Goal: Task Accomplishment & Management: Manage account settings

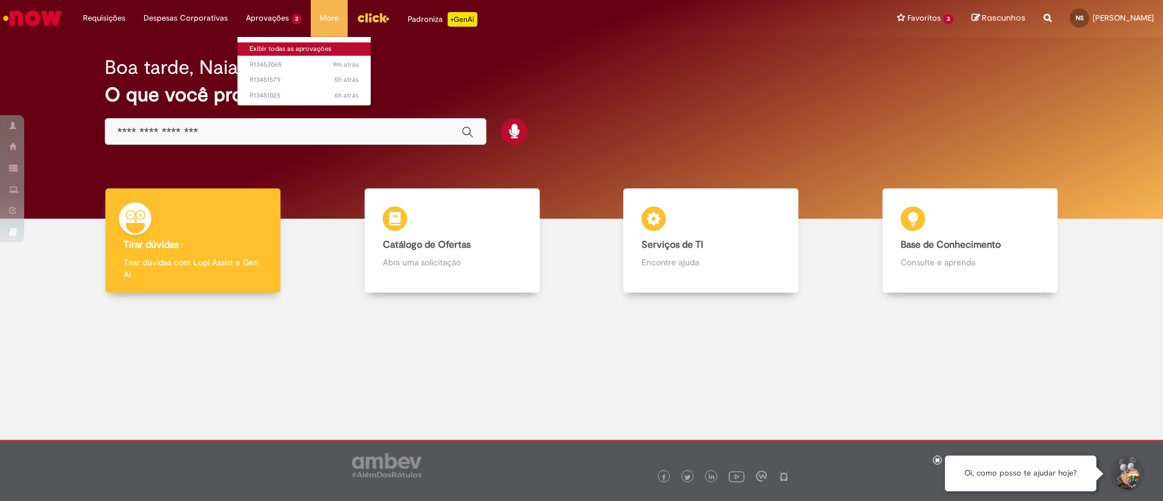
click at [274, 43] on link "Exibir todas as aprovações" at bounding box center [304, 48] width 133 height 13
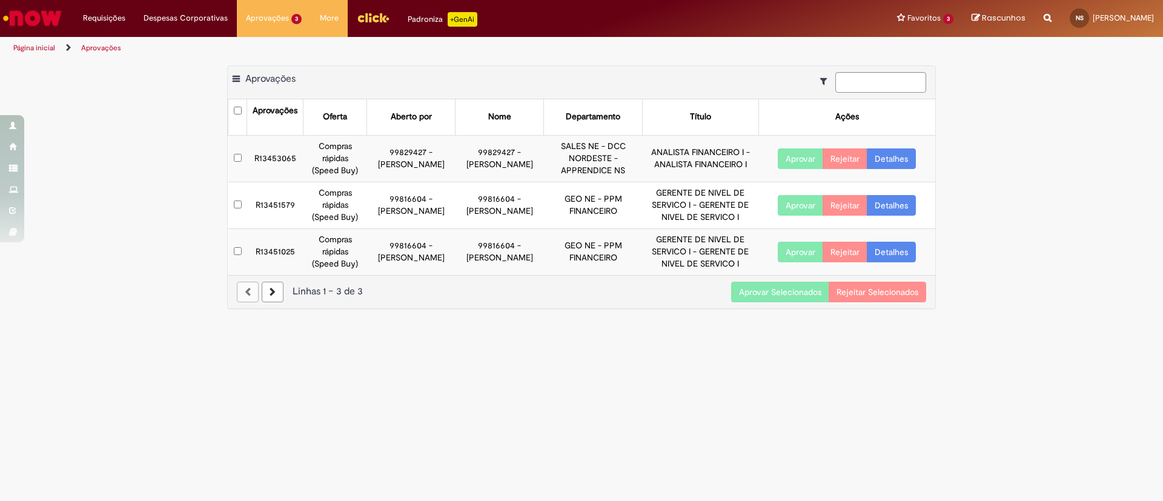
click at [810, 293] on button "Aprovar Selecionados" at bounding box center [780, 292] width 98 height 21
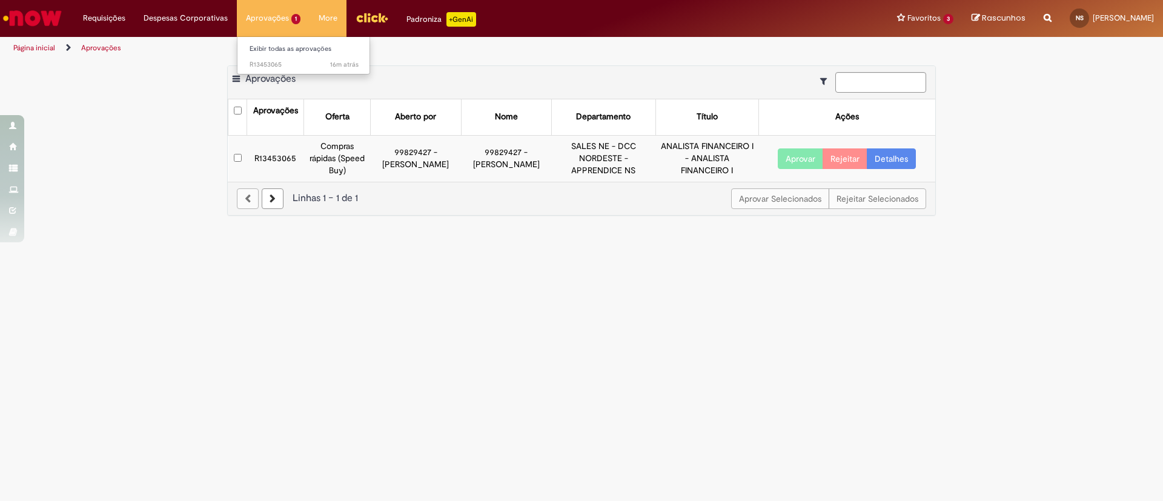
click at [259, 20] on li "Aprovações 1 Exibir todas as aprovações 16m atrás 16 minutos atrás R13453065" at bounding box center [273, 18] width 73 height 36
click at [270, 40] on li "Exibir todas as aprovações" at bounding box center [304, 48] width 133 height 16
click at [291, 52] on link "Exibir todas as aprovações" at bounding box center [304, 48] width 133 height 13
